Goal: Task Accomplishment & Management: Manage account settings

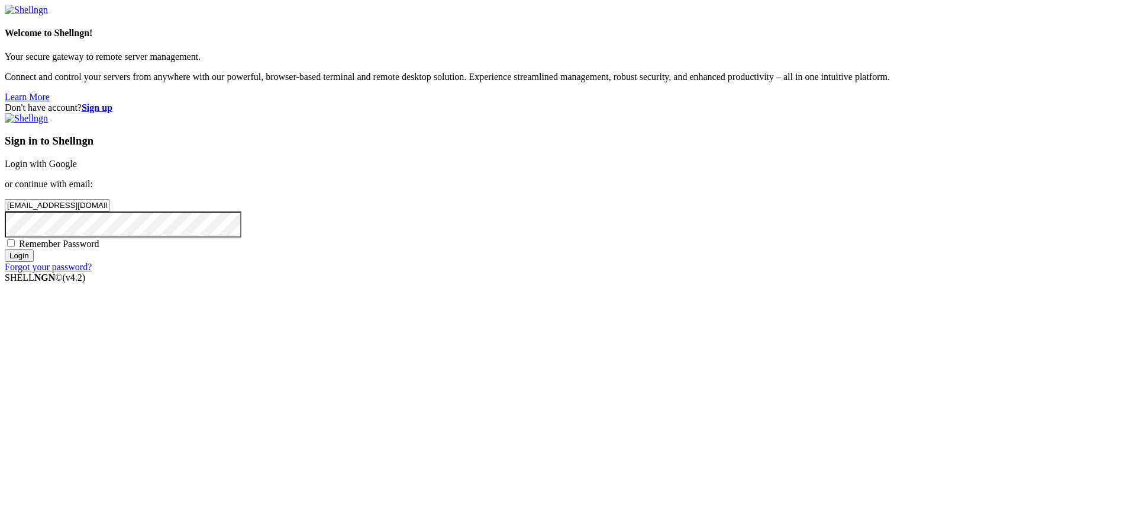
click at [99, 249] on span "Remember Password" at bounding box center [59, 244] width 80 height 10
click at [15, 247] on input "Remember Password" at bounding box center [11, 243] width 8 height 8
checkbox input "true"
click at [34, 262] on input "Login" at bounding box center [19, 255] width 29 height 12
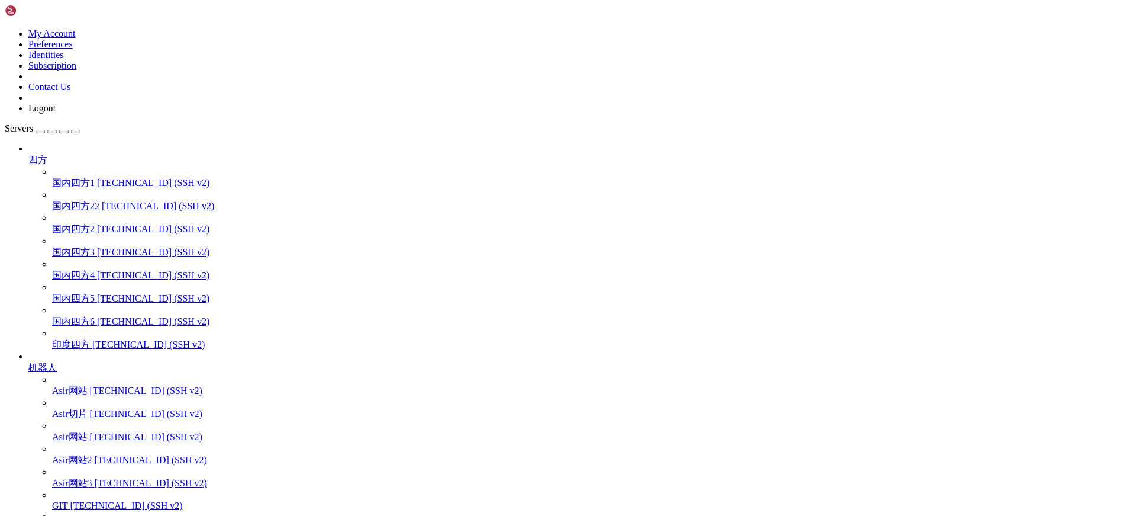
click at [5, 28] on icon at bounding box center [5, 28] width 0 height 0
click at [76, 70] on link "Subscription" at bounding box center [52, 65] width 48 height 10
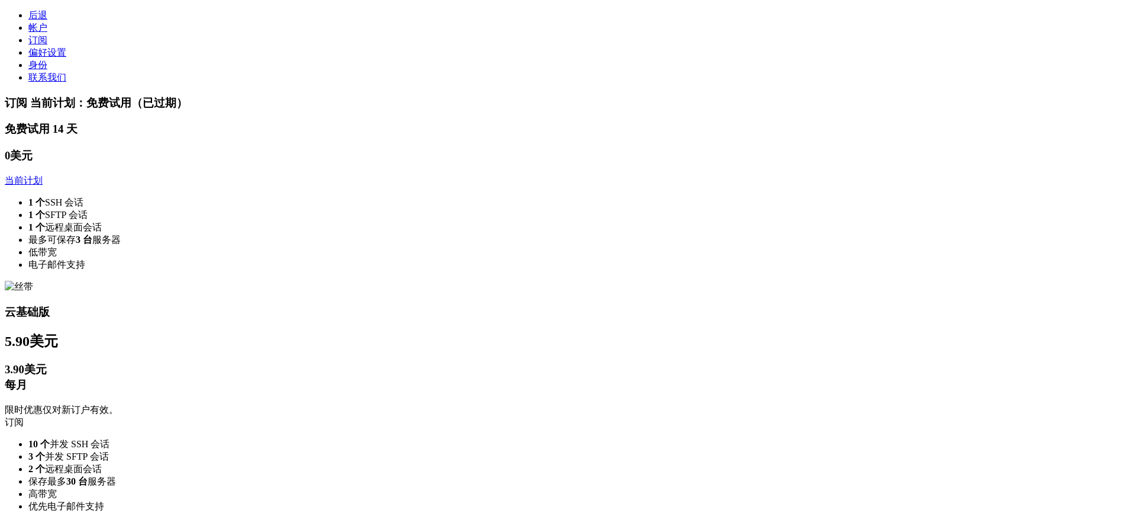
click at [47, 33] on link "帐户" at bounding box center [37, 27] width 19 height 10
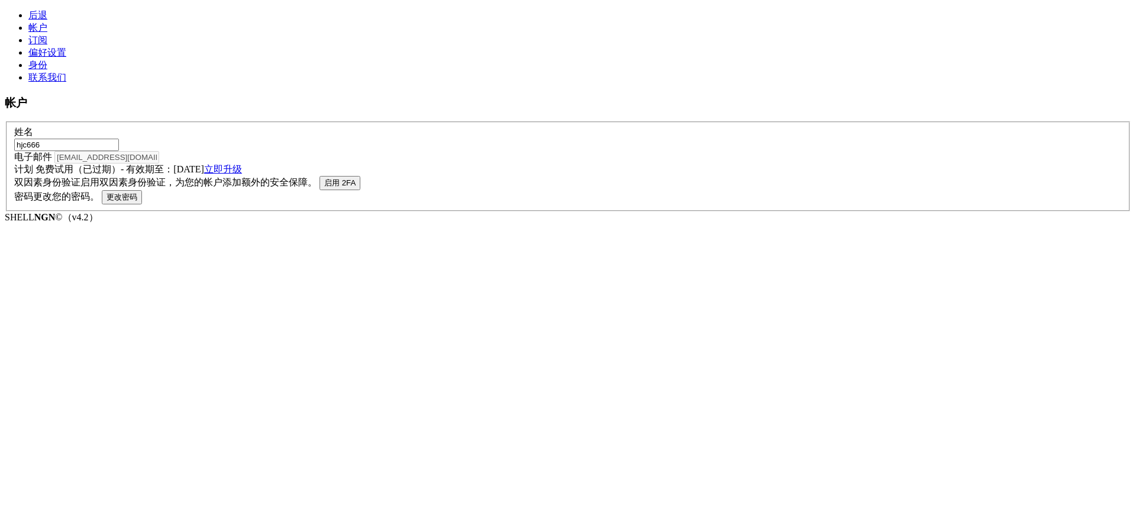
click at [43, 45] on link "订阅" at bounding box center [37, 40] width 19 height 10
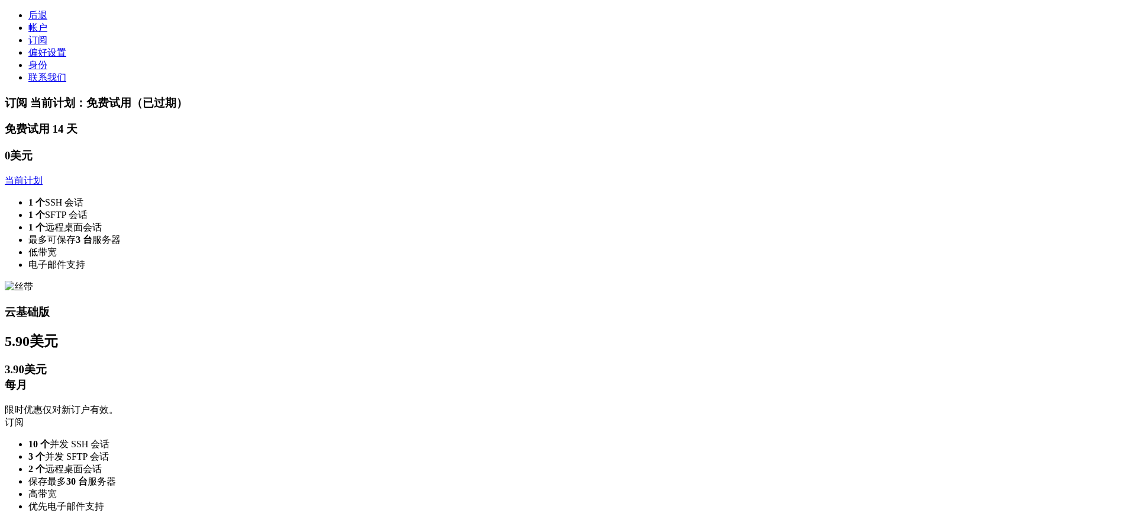
click at [51, 57] on span "偏好设置" at bounding box center [47, 52] width 38 height 10
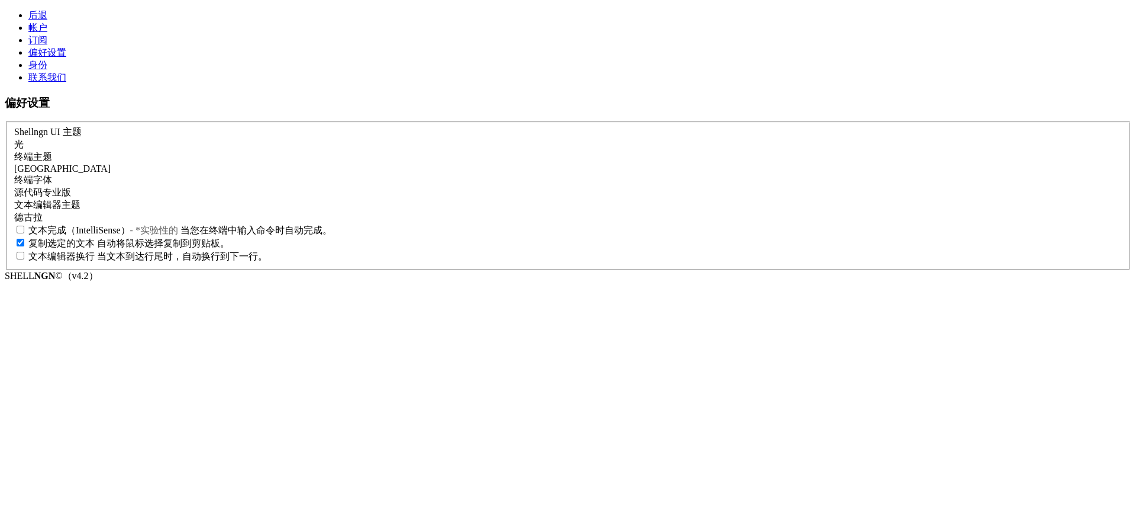
click at [47, 70] on link "身份" at bounding box center [37, 65] width 19 height 10
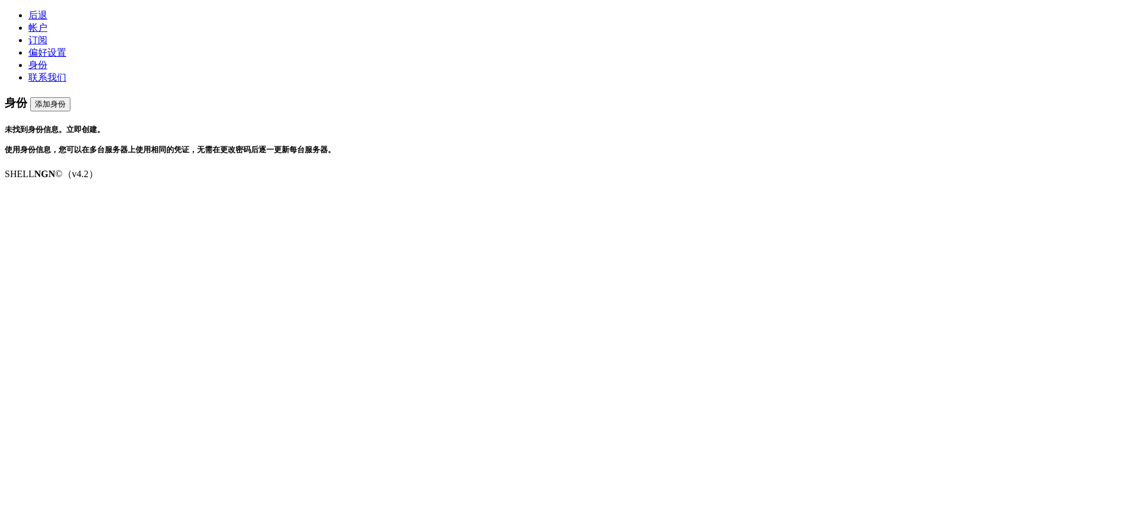
click at [62, 82] on link "联系我们" at bounding box center [47, 77] width 38 height 10
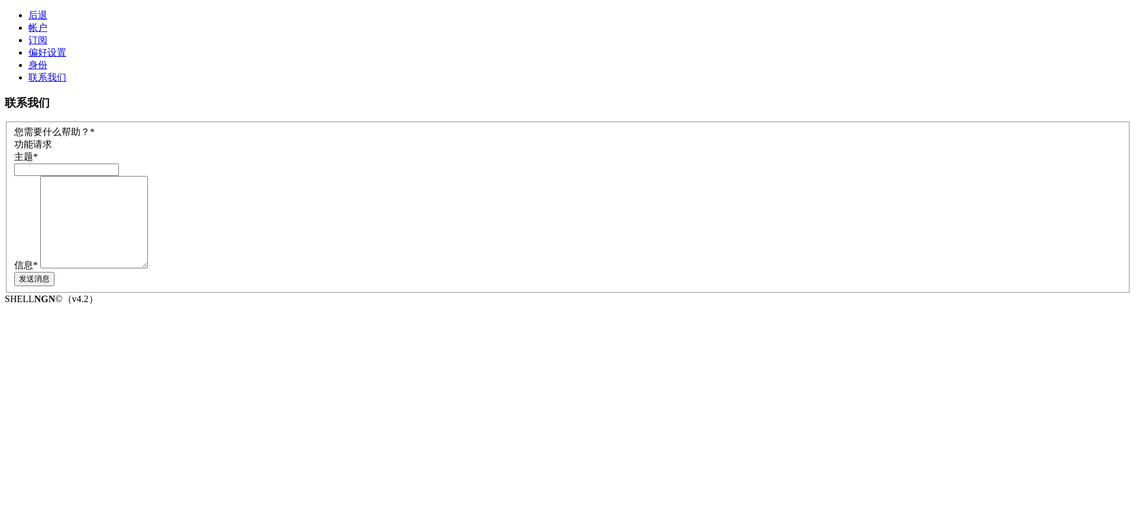
click at [46, 33] on link "帐户" at bounding box center [37, 27] width 19 height 10
